Goal: Task Accomplishment & Management: Manage account settings

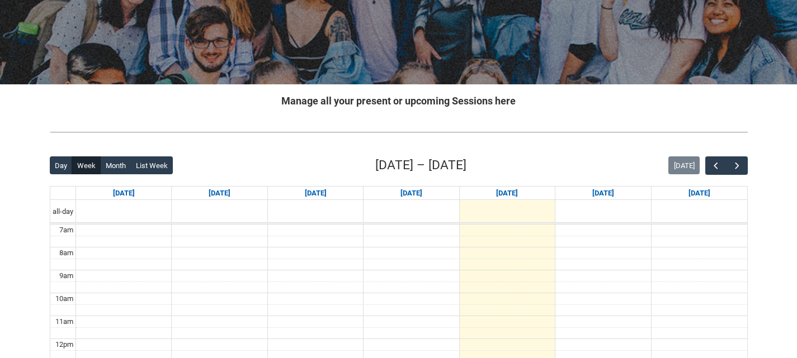
scroll to position [261, 0]
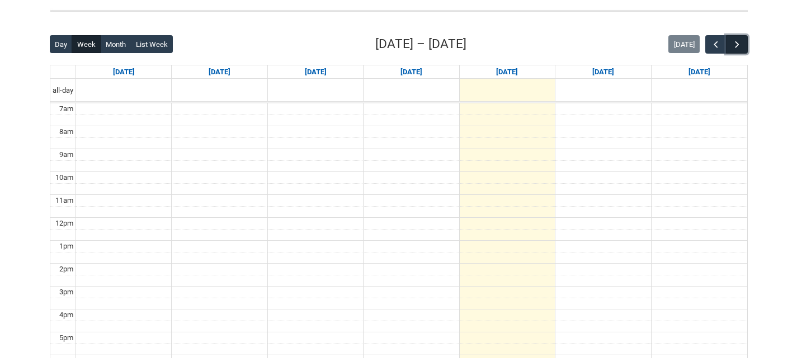
click at [740, 37] on button "button" at bounding box center [736, 44] width 21 height 18
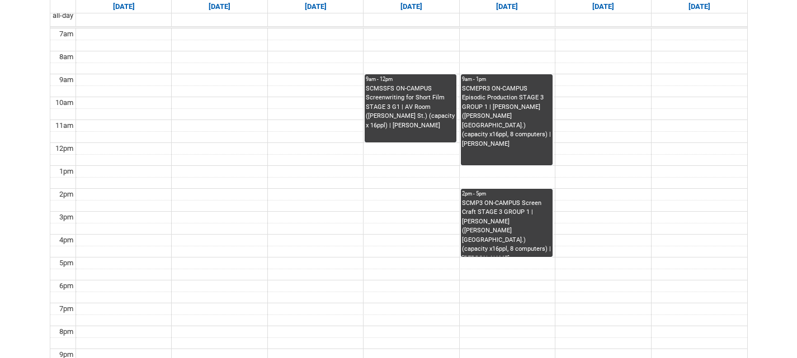
scroll to position [298, 0]
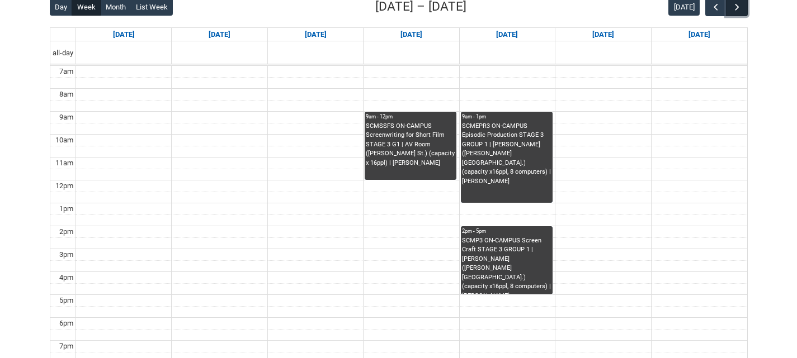
click at [733, 10] on span "button" at bounding box center [736, 7] width 11 height 11
click at [711, 7] on span "button" at bounding box center [715, 7] width 11 height 11
click at [427, 154] on div "SCMSSFS ON-CAMPUS Screenwriting for Short Film STAGE 3 G1 | AV Room ([PERSON_NA…" at bounding box center [410, 145] width 89 height 46
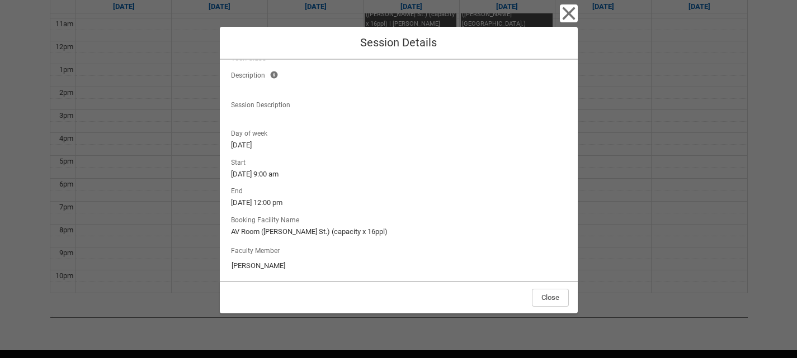
scroll to position [93, 0]
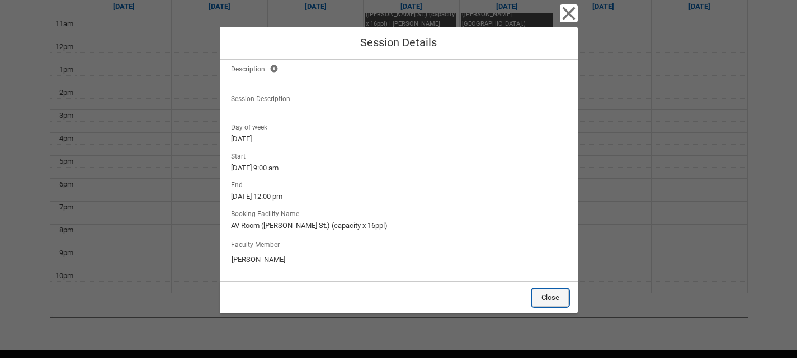
click at [551, 298] on button "Close" at bounding box center [550, 298] width 37 height 18
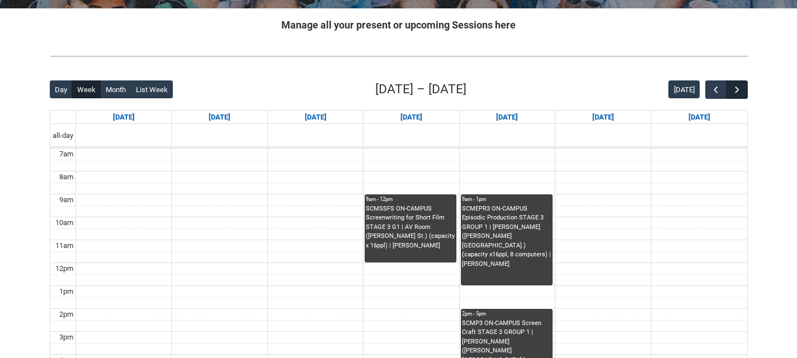
scroll to position [176, 0]
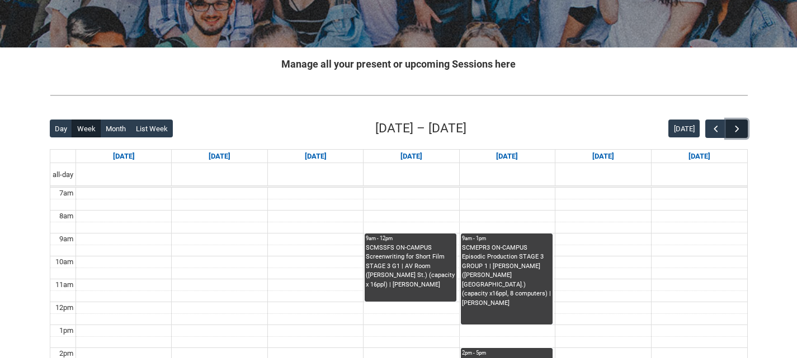
click at [744, 120] on button "button" at bounding box center [736, 129] width 21 height 18
click at [743, 124] on button "button" at bounding box center [736, 129] width 21 height 18
click at [742, 125] on span "button" at bounding box center [736, 129] width 11 height 11
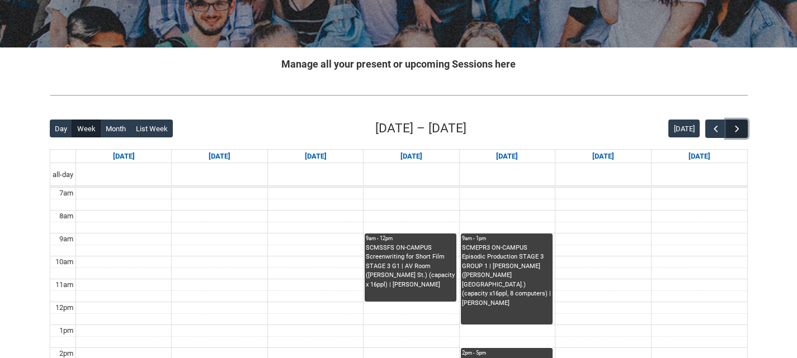
click at [742, 125] on span "button" at bounding box center [736, 129] width 11 height 11
click at [733, 123] on button "button" at bounding box center [736, 129] width 21 height 18
click at [704, 127] on div "[DATE]" at bounding box center [707, 129] width 79 height 18
click at [673, 125] on button "[DATE]" at bounding box center [683, 129] width 31 height 18
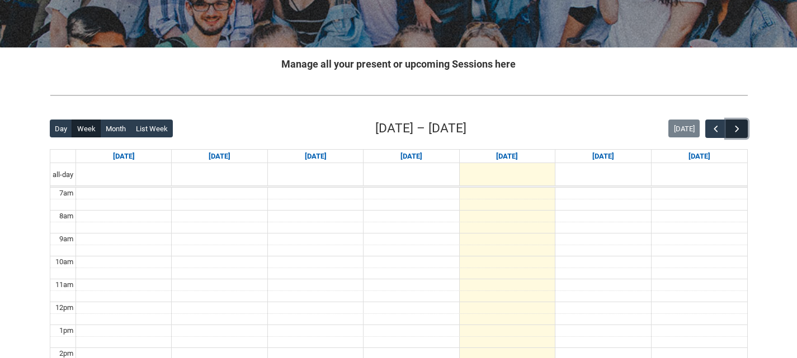
click at [740, 132] on span "button" at bounding box center [736, 129] width 11 height 11
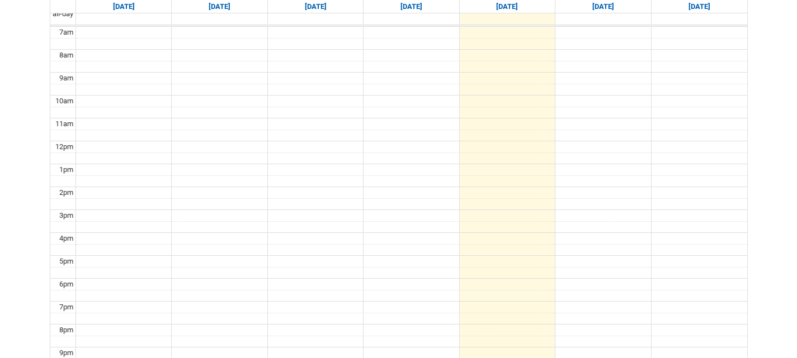
scroll to position [262, 0]
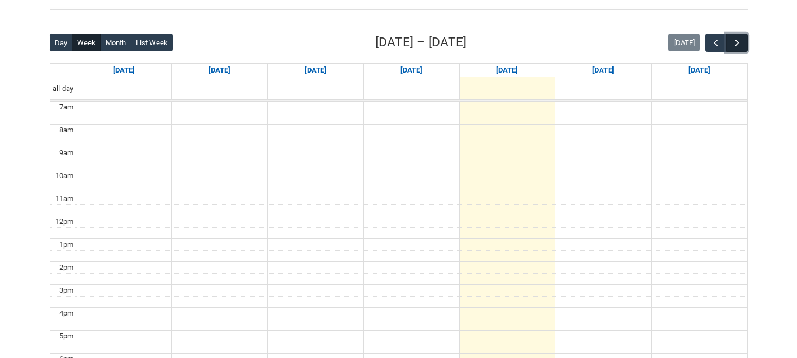
click at [740, 49] on button "button" at bounding box center [736, 43] width 21 height 18
